Goal: Task Accomplishment & Management: Manage account settings

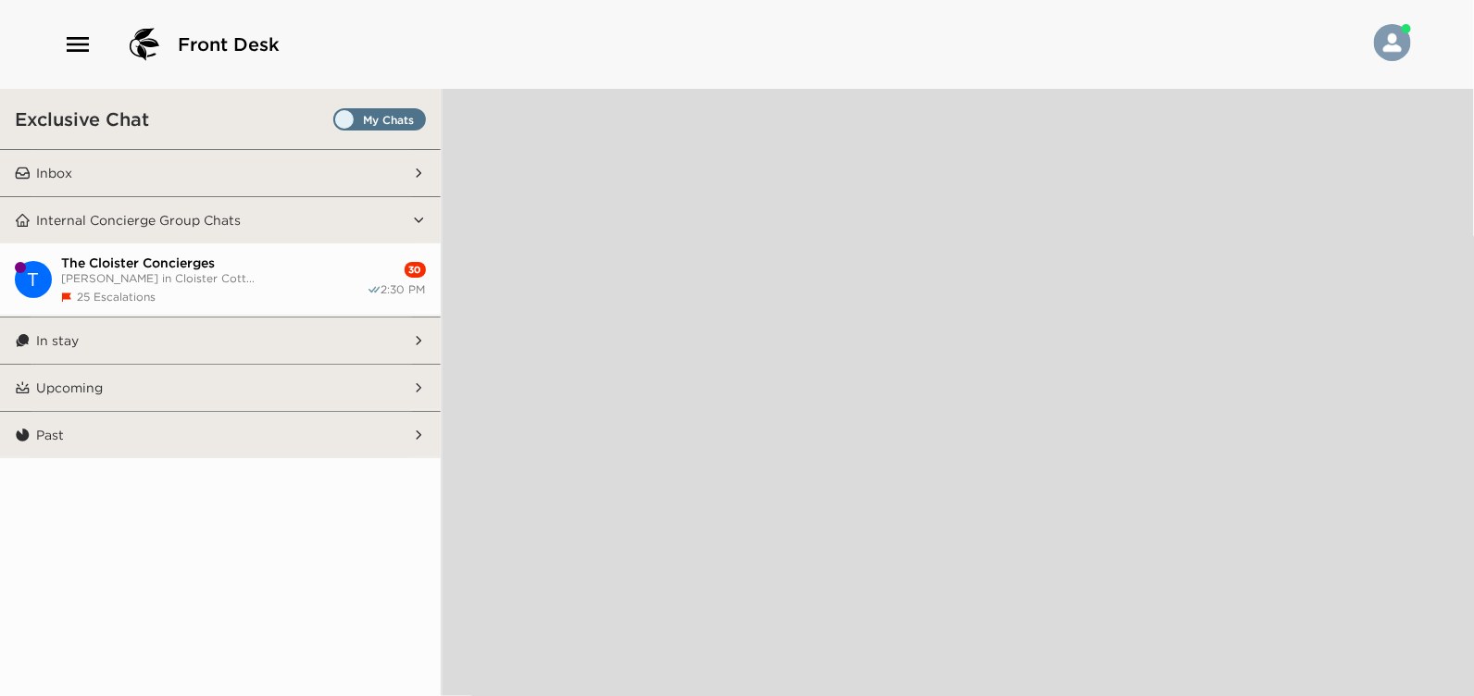
click at [83, 41] on icon "button" at bounding box center [78, 45] width 30 height 30
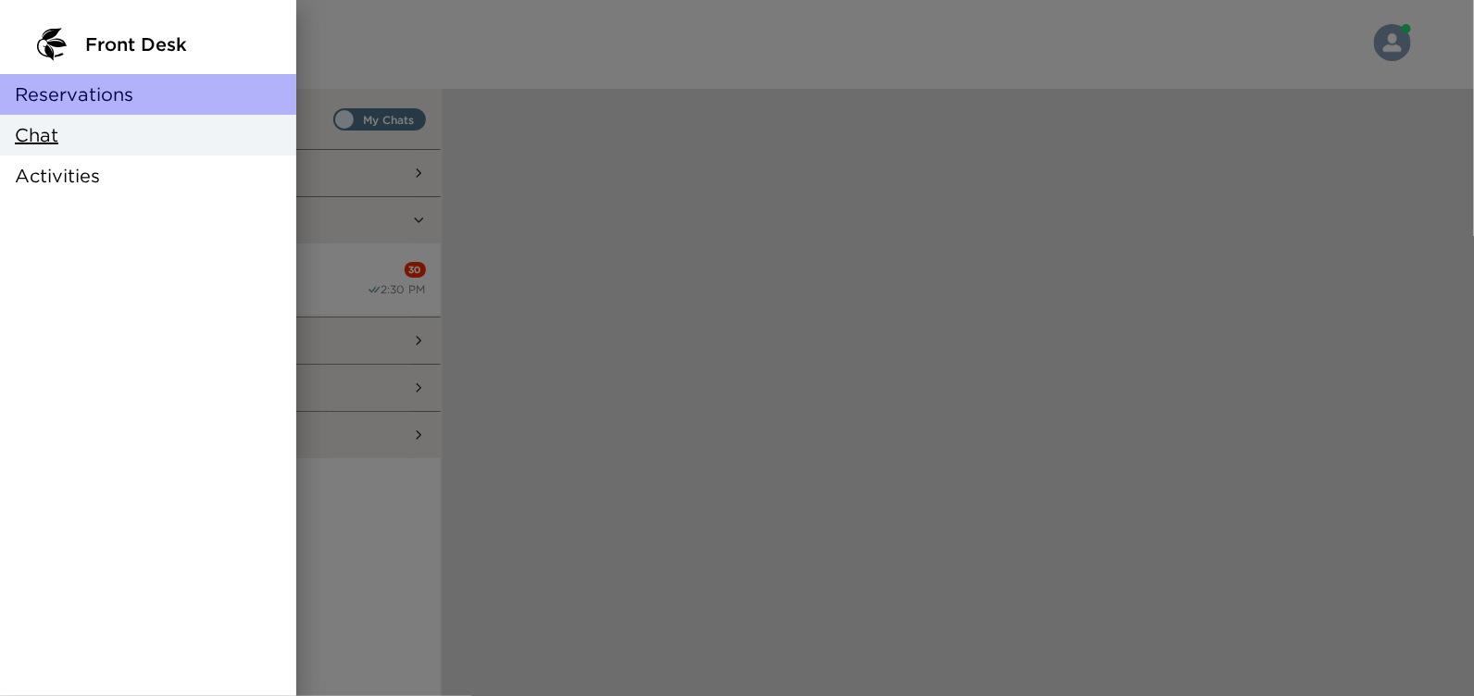
click at [69, 93] on span "Reservations" at bounding box center [74, 94] width 118 height 26
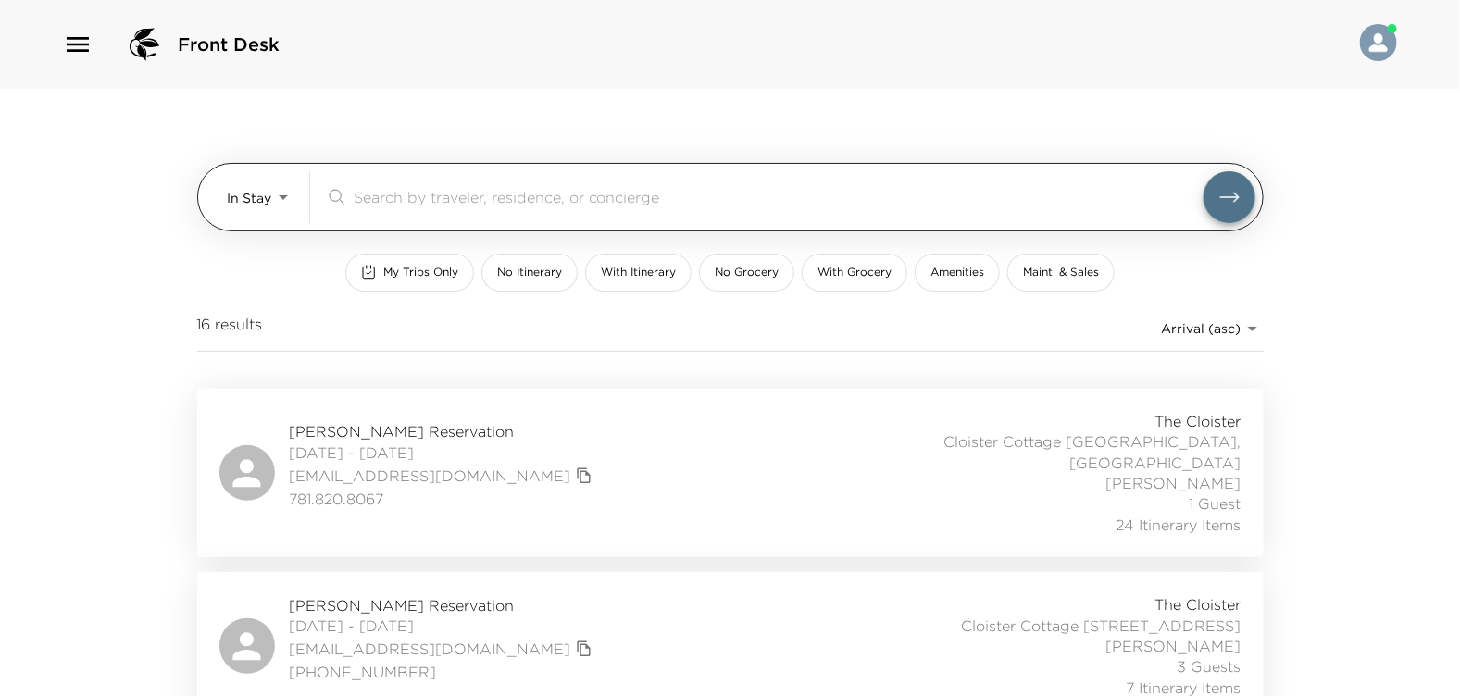
click at [354, 193] on input "search" at bounding box center [779, 196] width 850 height 21
type input "b"
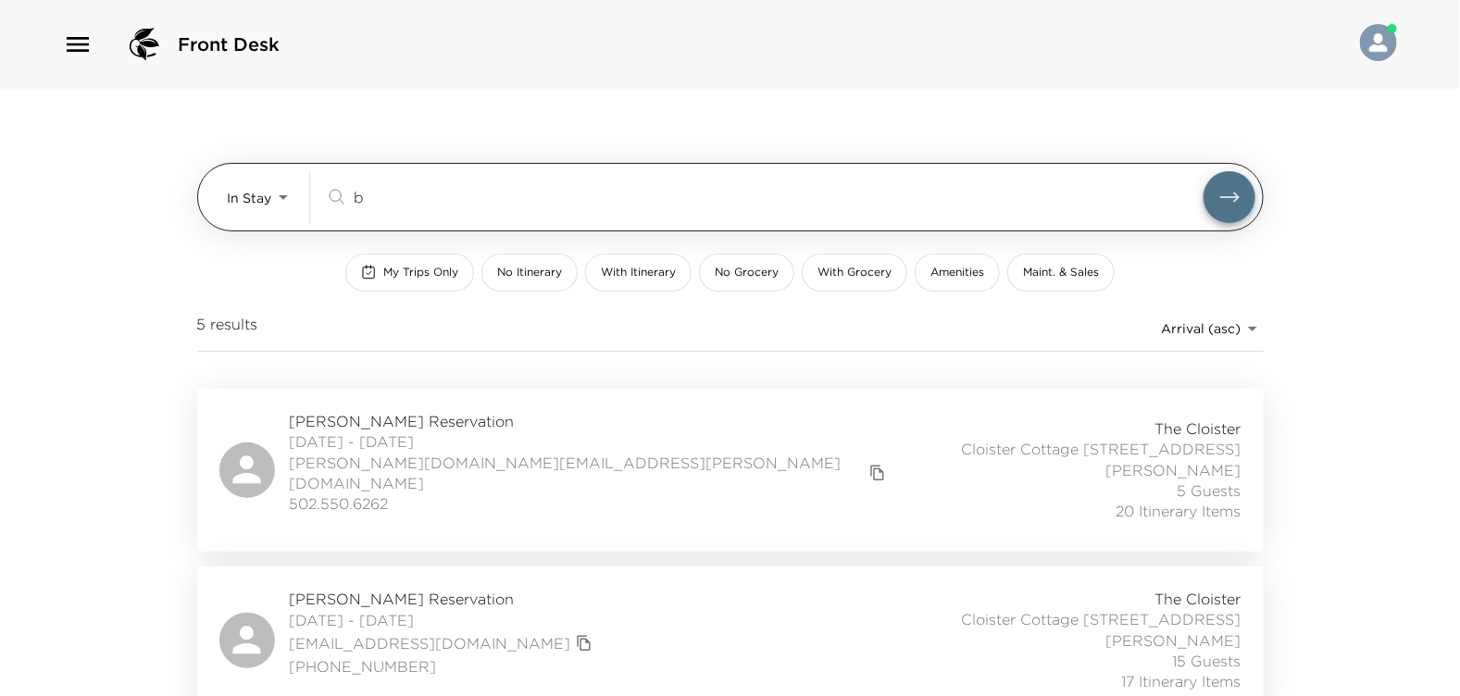
type input "b"
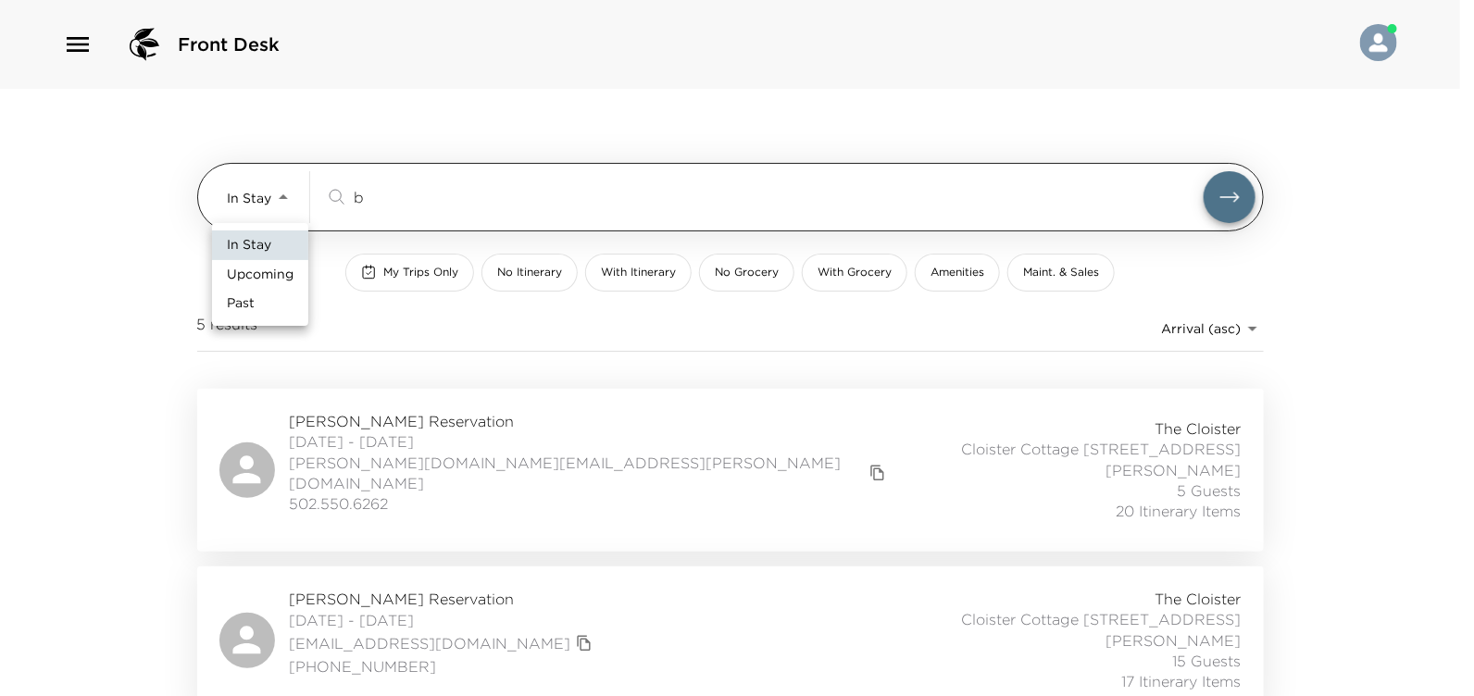
click at [284, 193] on body "Front Desk In Stay In-Stay b ​ My Trips Only No Itinerary With Itinerary No Gro…" at bounding box center [737, 348] width 1474 height 696
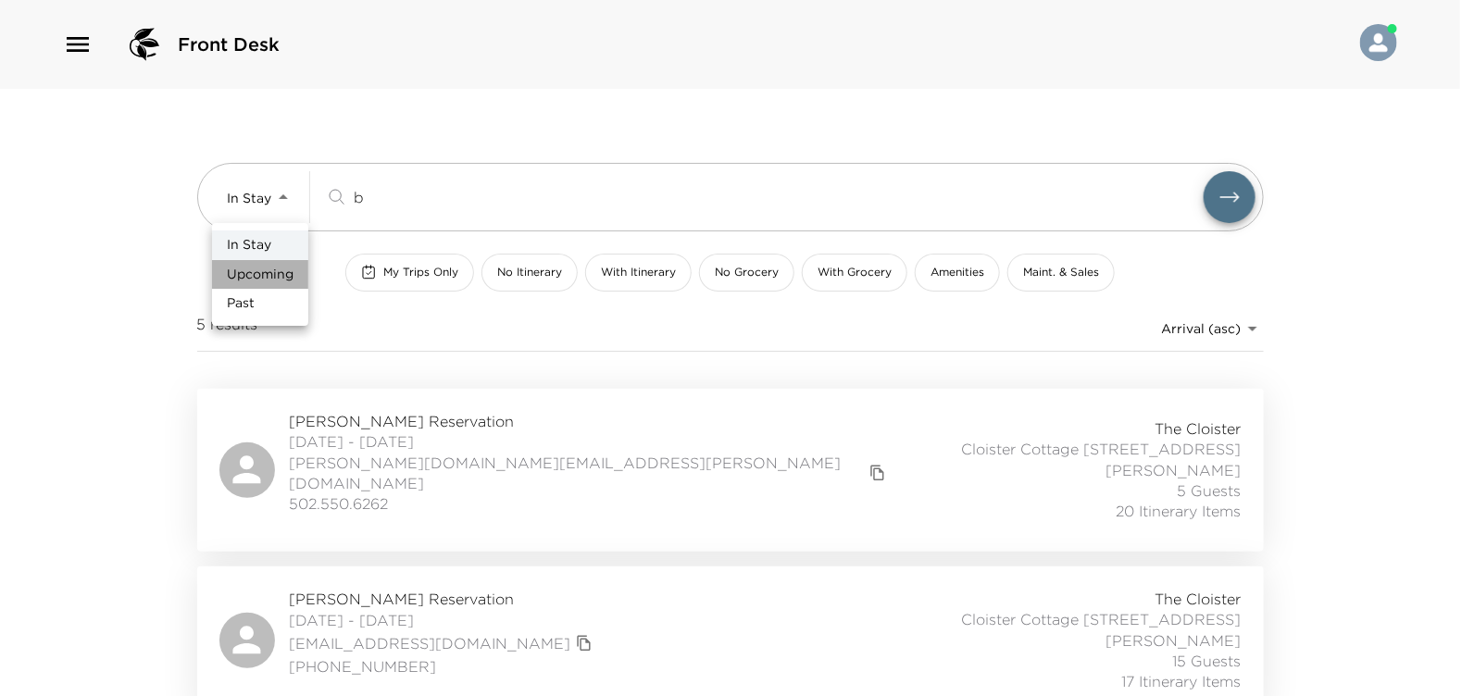
click at [255, 274] on span "Upcoming" at bounding box center [260, 275] width 67 height 19
type input "Upcoming"
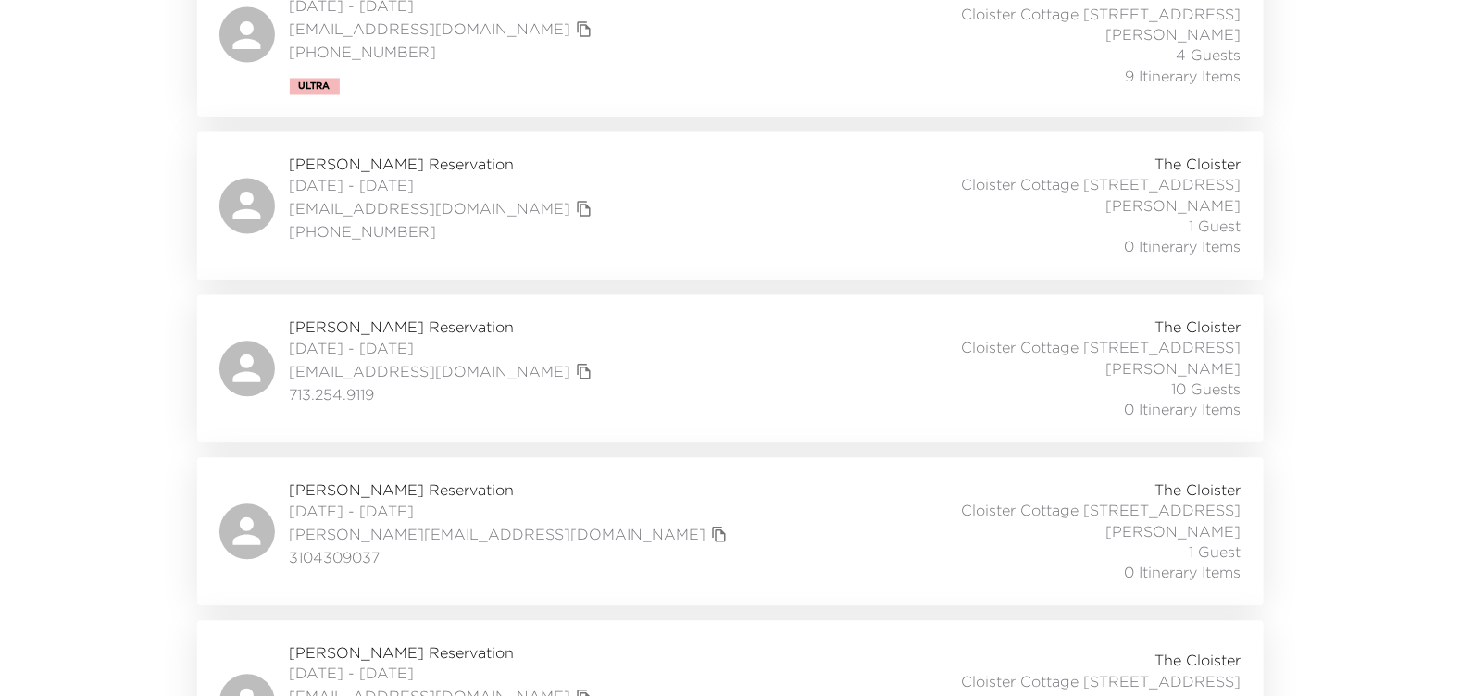
scroll to position [1573, 0]
